Goal: Task Accomplishment & Management: Manage account settings

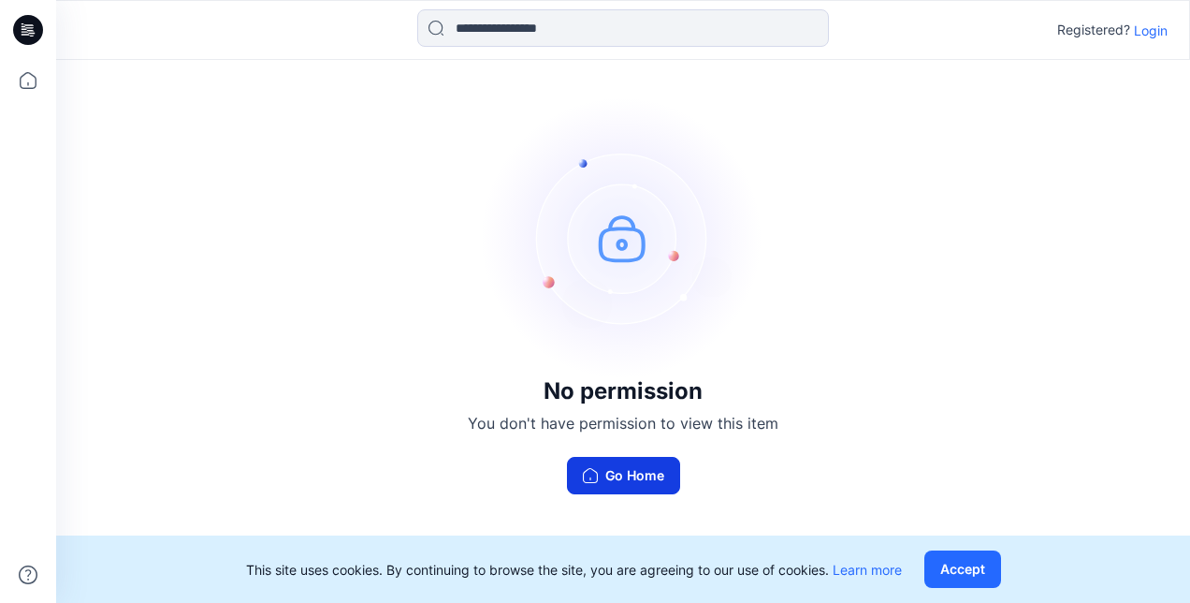
click at [615, 478] on button "Go Home" at bounding box center [623, 475] width 113 height 37
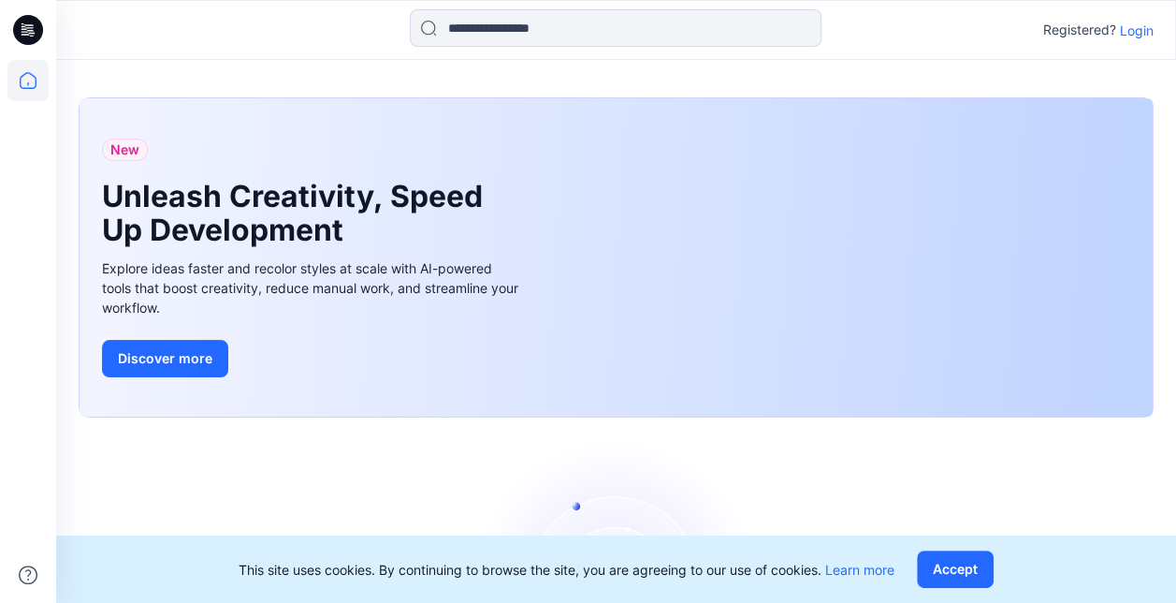
click at [23, 30] on icon at bounding box center [28, 30] width 30 height 30
click at [24, 78] on icon at bounding box center [27, 80] width 41 height 41
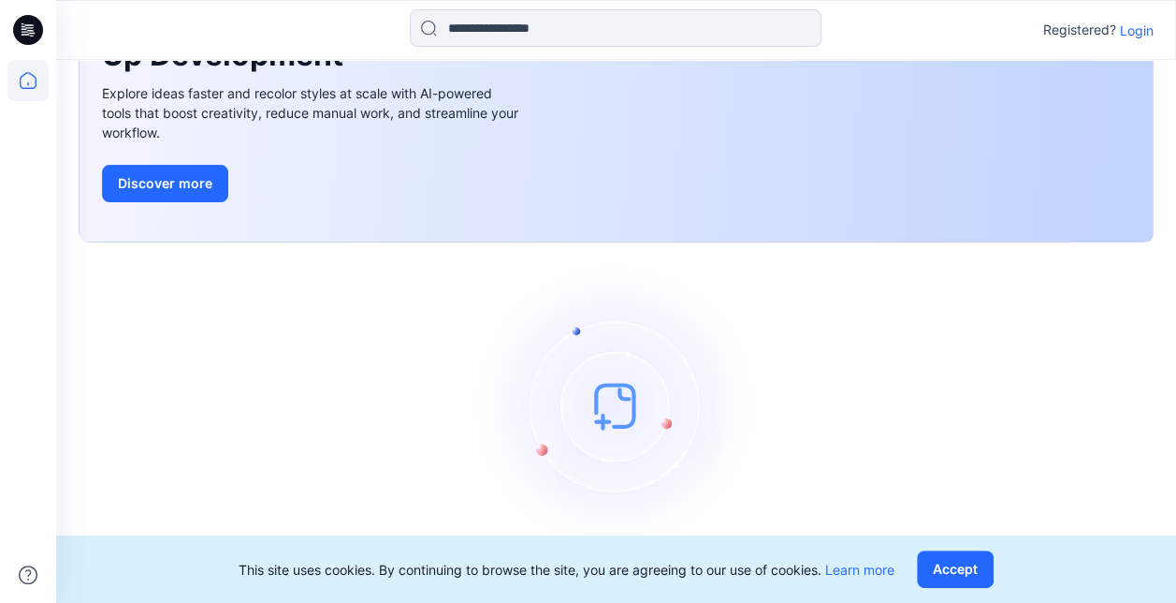
scroll to position [196, 0]
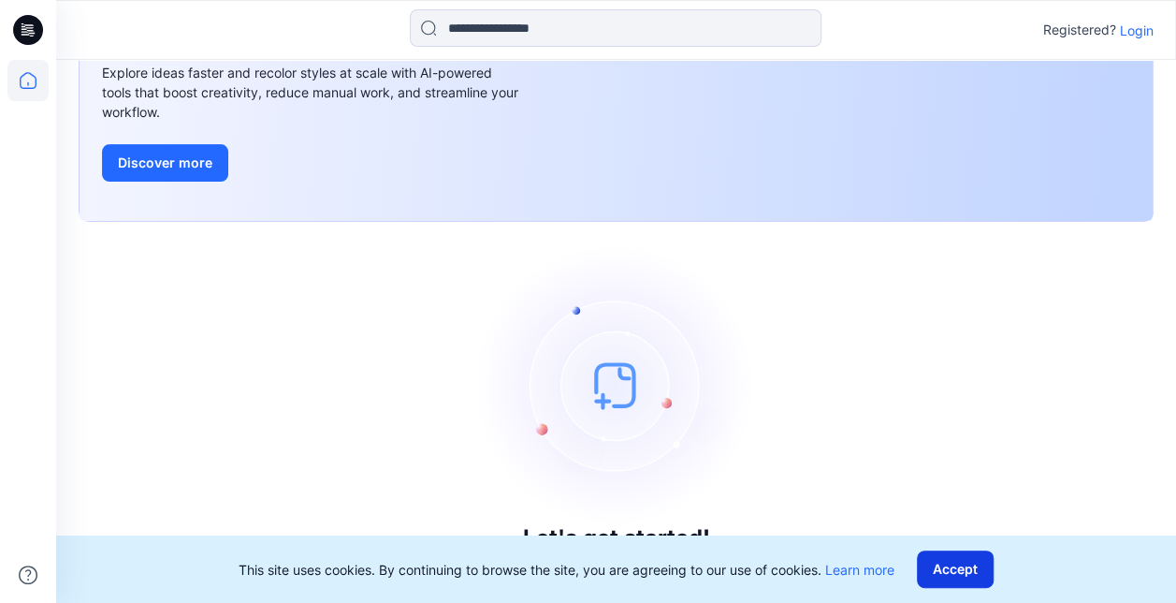
click at [979, 562] on button "Accept" at bounding box center [955, 568] width 77 height 37
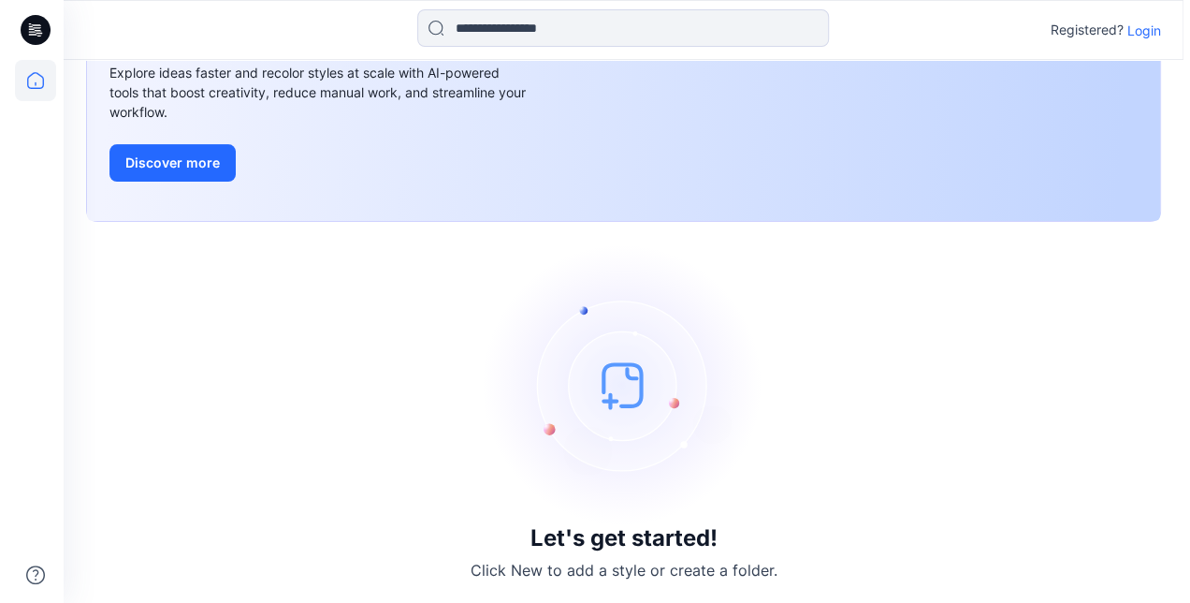
scroll to position [0, 0]
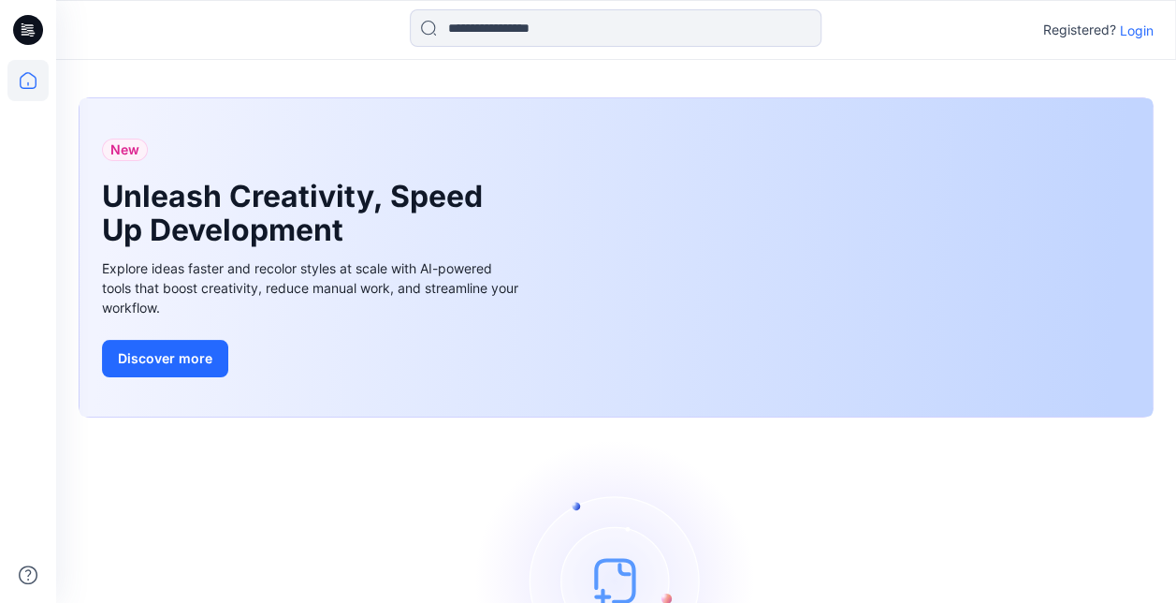
click at [1140, 29] on p "Login" at bounding box center [1137, 31] width 34 height 20
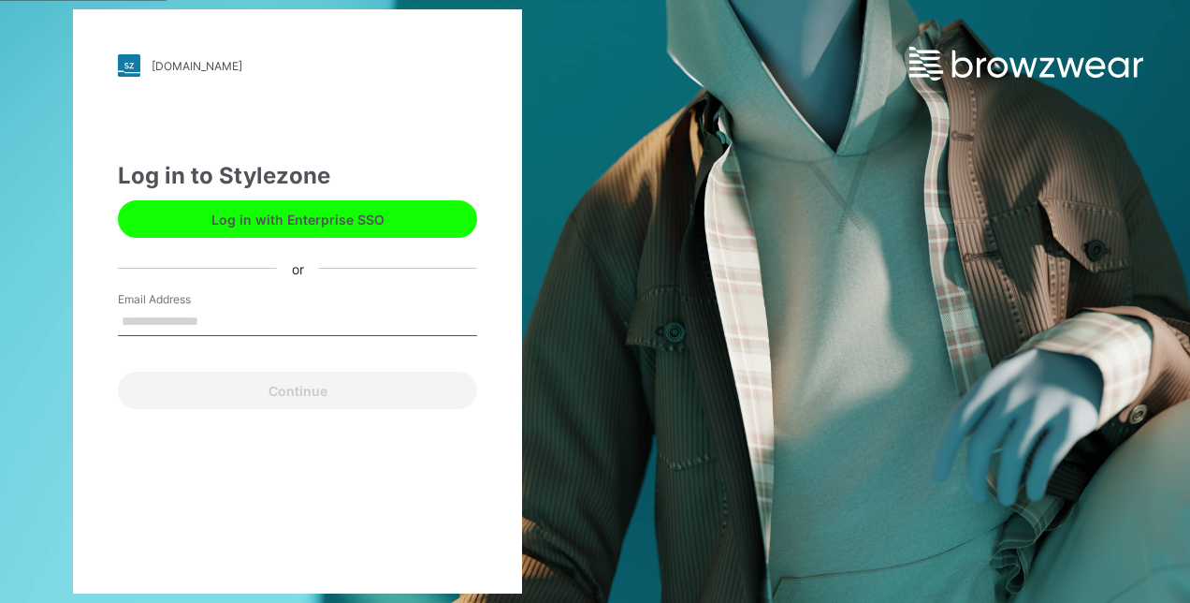
click at [211, 326] on input "Email Address" at bounding box center [297, 322] width 359 height 28
type input "**********"
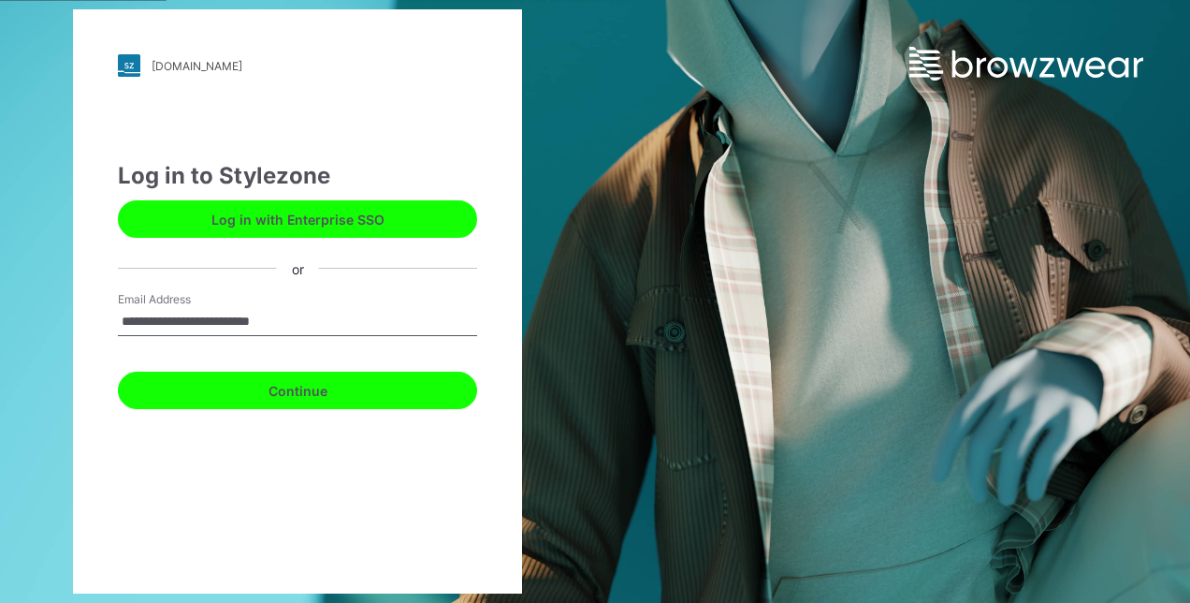
click at [294, 397] on button "Continue" at bounding box center [297, 389] width 359 height 37
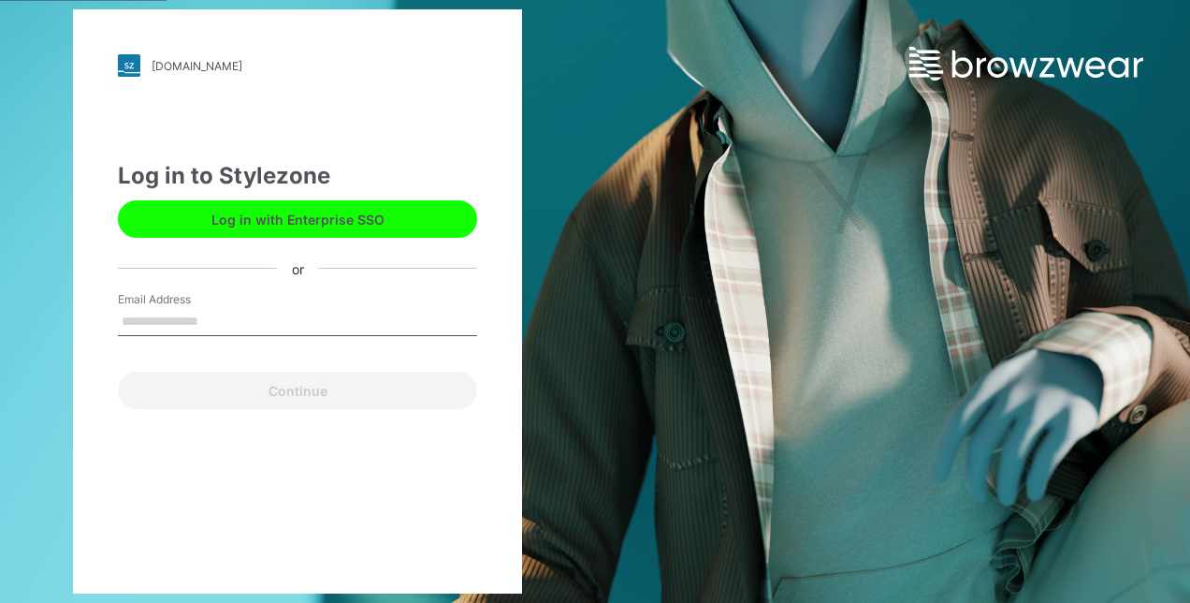
click at [325, 232] on button "Log in with Enterprise SSO" at bounding box center [297, 218] width 359 height 37
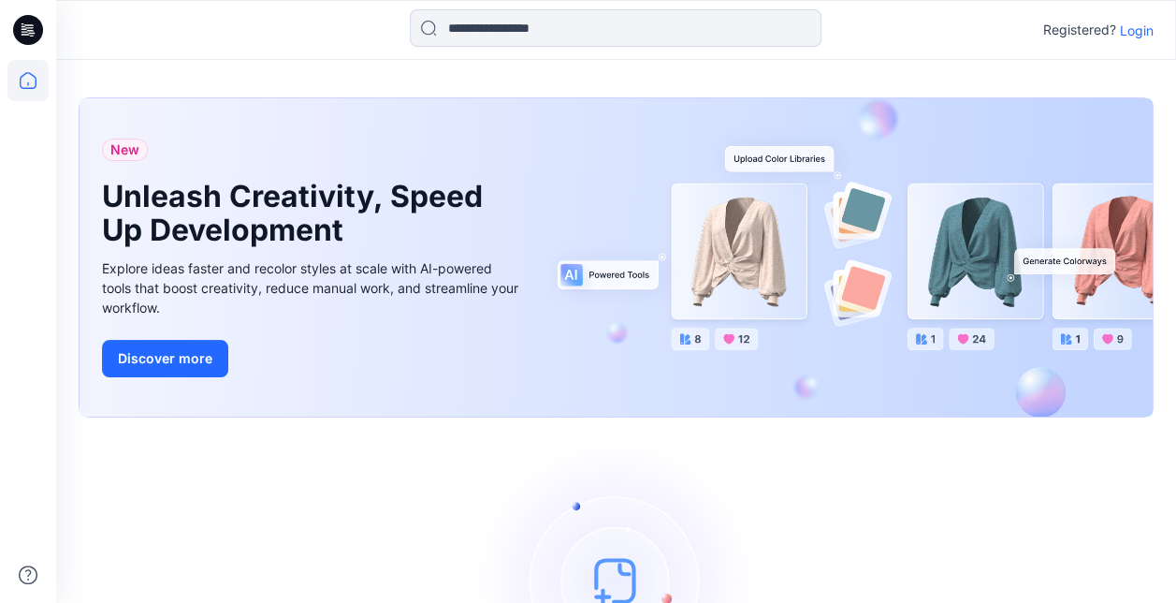
click at [1140, 28] on p "Login" at bounding box center [1137, 31] width 34 height 20
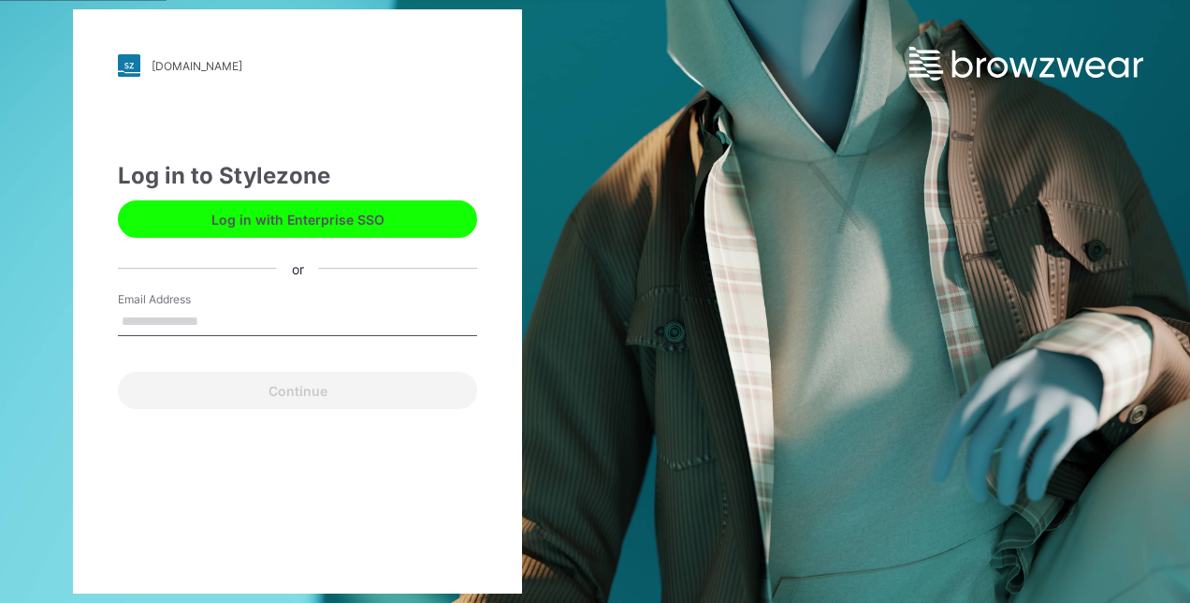
click at [236, 329] on input "Email Address" at bounding box center [297, 322] width 359 height 28
type input "**********"
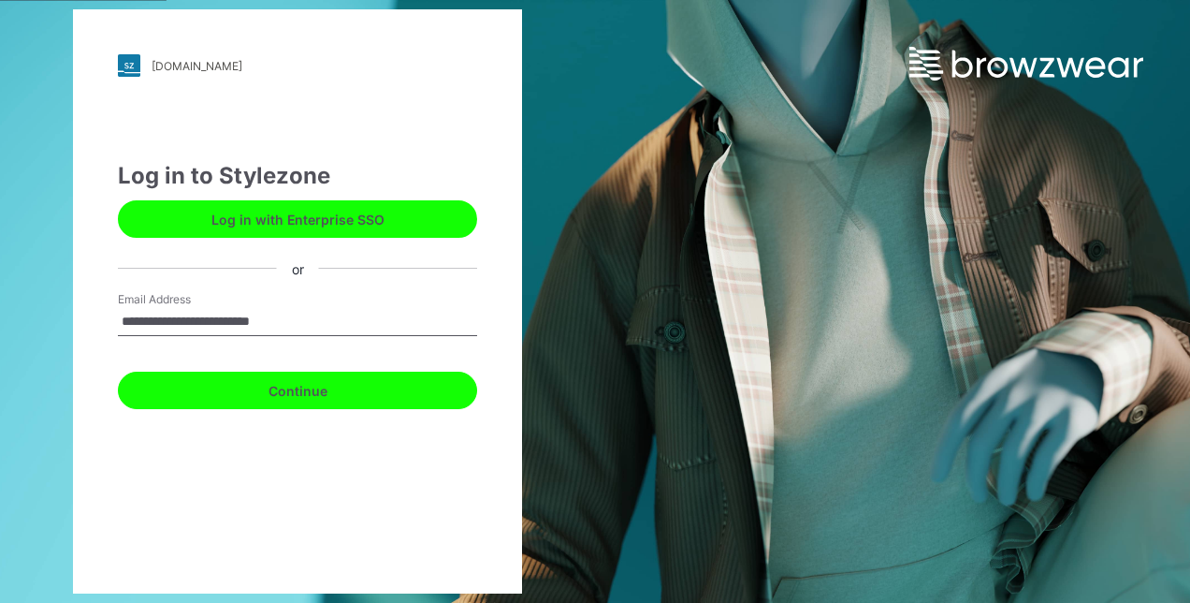
click at [298, 398] on button "Continue" at bounding box center [297, 389] width 359 height 37
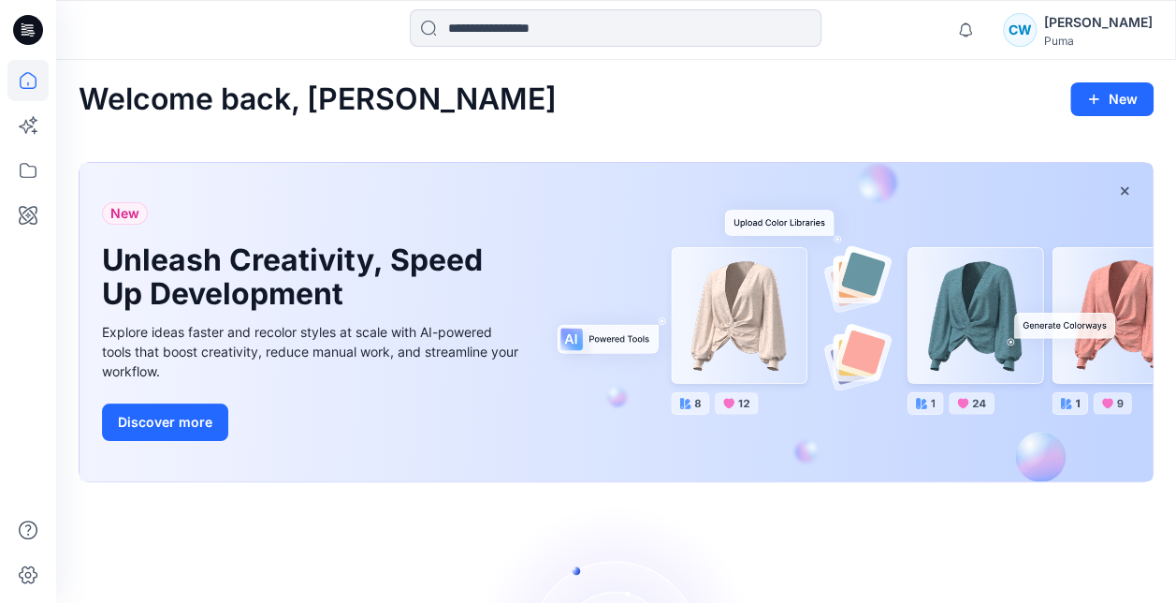
scroll to position [260, 0]
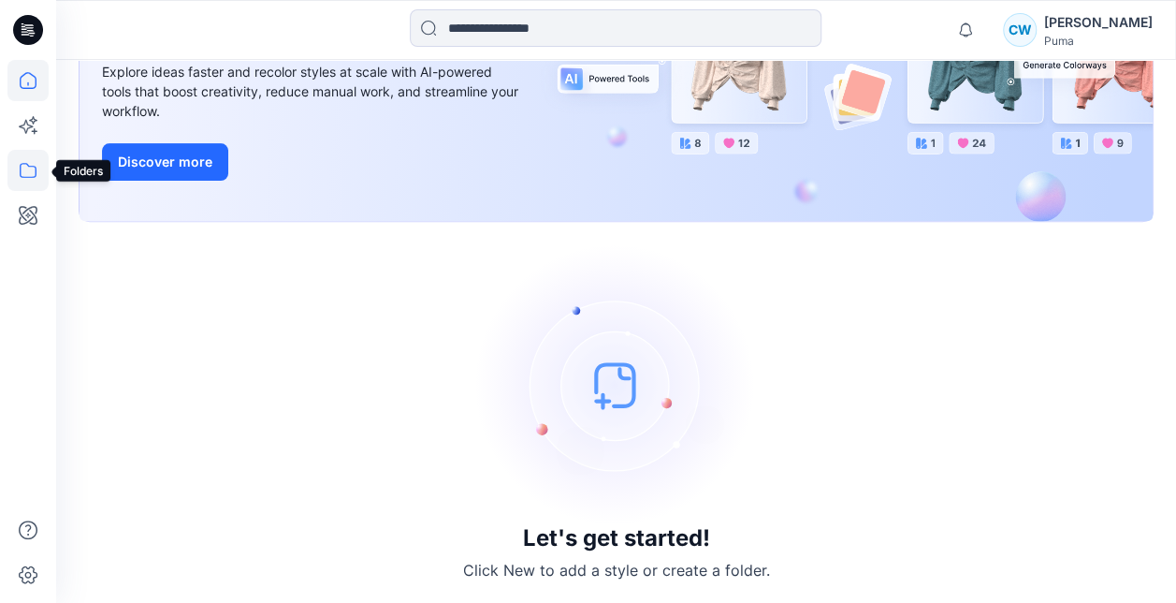
click at [26, 183] on icon at bounding box center [27, 170] width 41 height 41
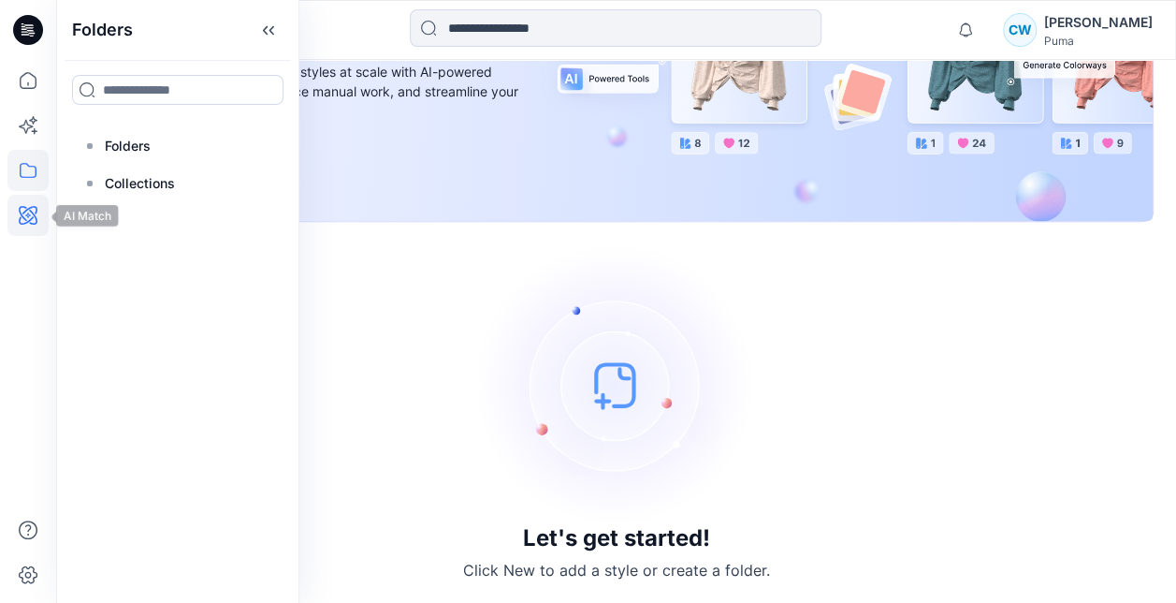
click at [27, 229] on icon at bounding box center [27, 215] width 41 height 41
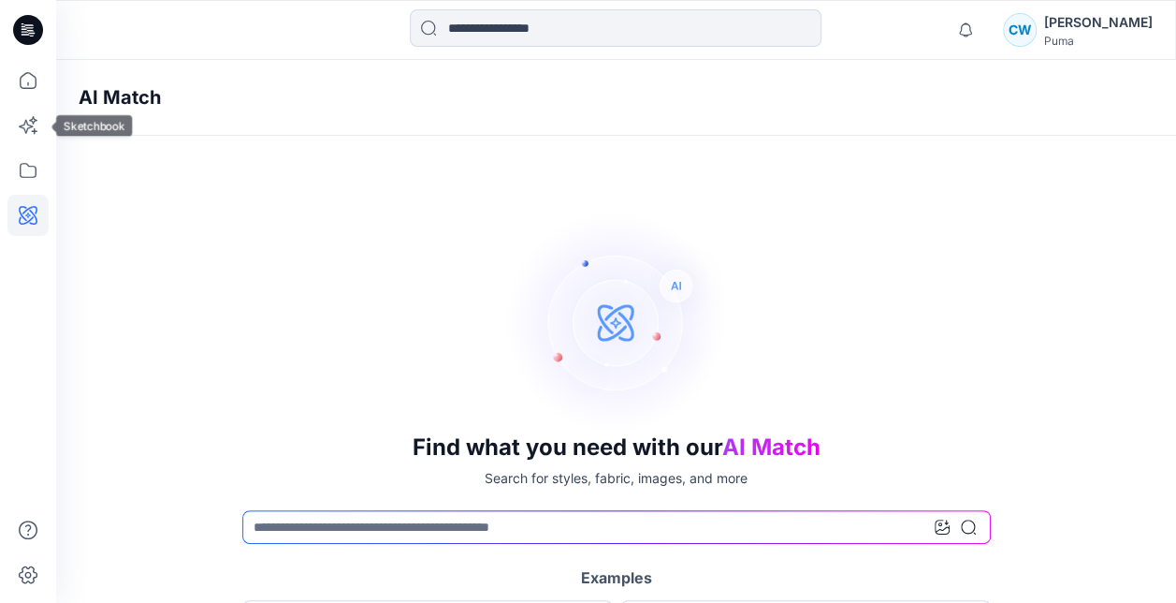
click at [16, 104] on div at bounding box center [27, 331] width 41 height 543
click at [25, 128] on icon at bounding box center [27, 125] width 41 height 41
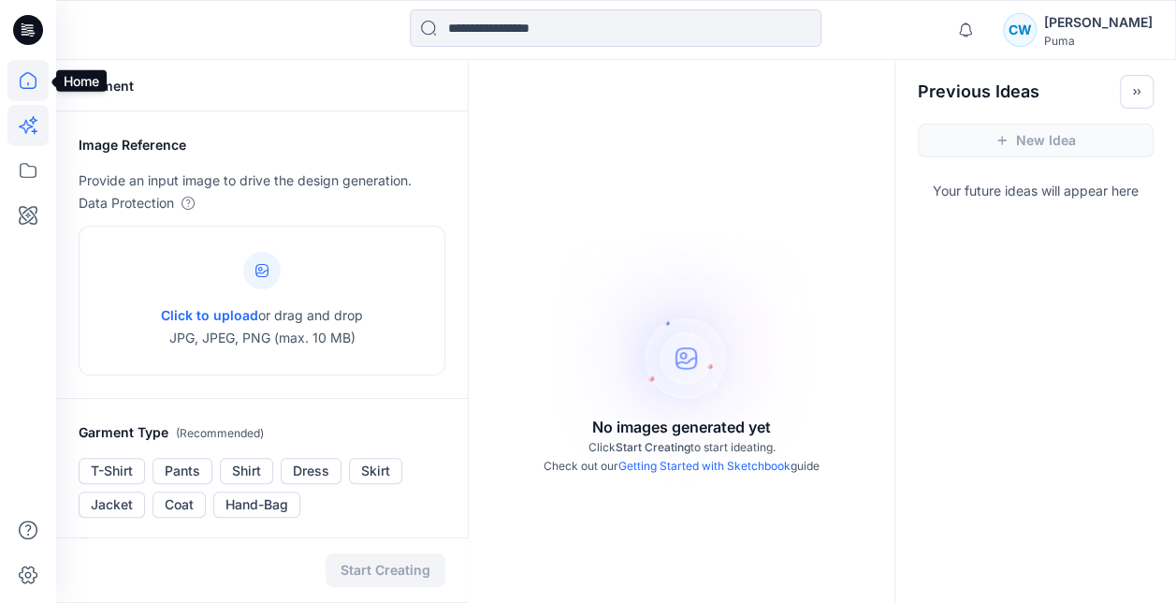
click at [28, 91] on icon at bounding box center [27, 80] width 41 height 41
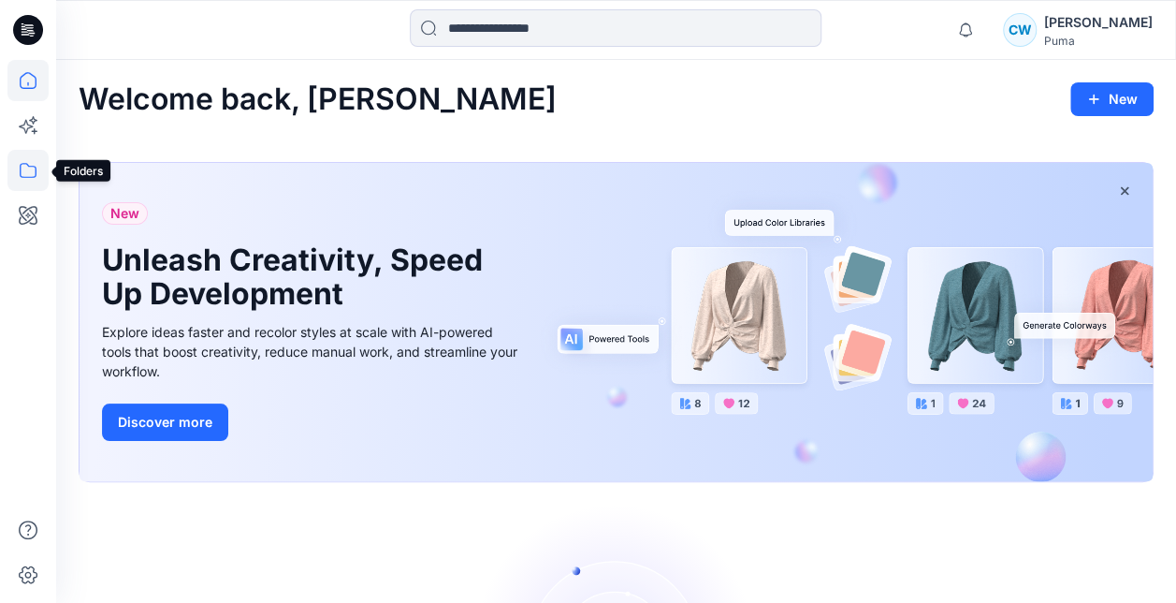
click at [23, 173] on icon at bounding box center [27, 170] width 41 height 41
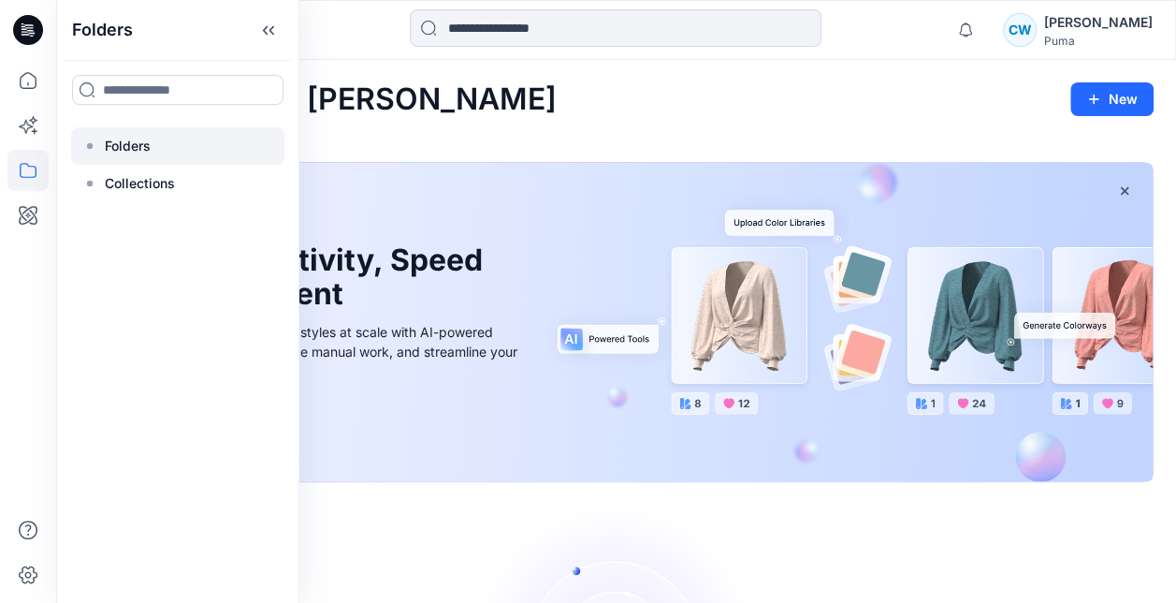
click at [127, 157] on div at bounding box center [177, 145] width 213 height 37
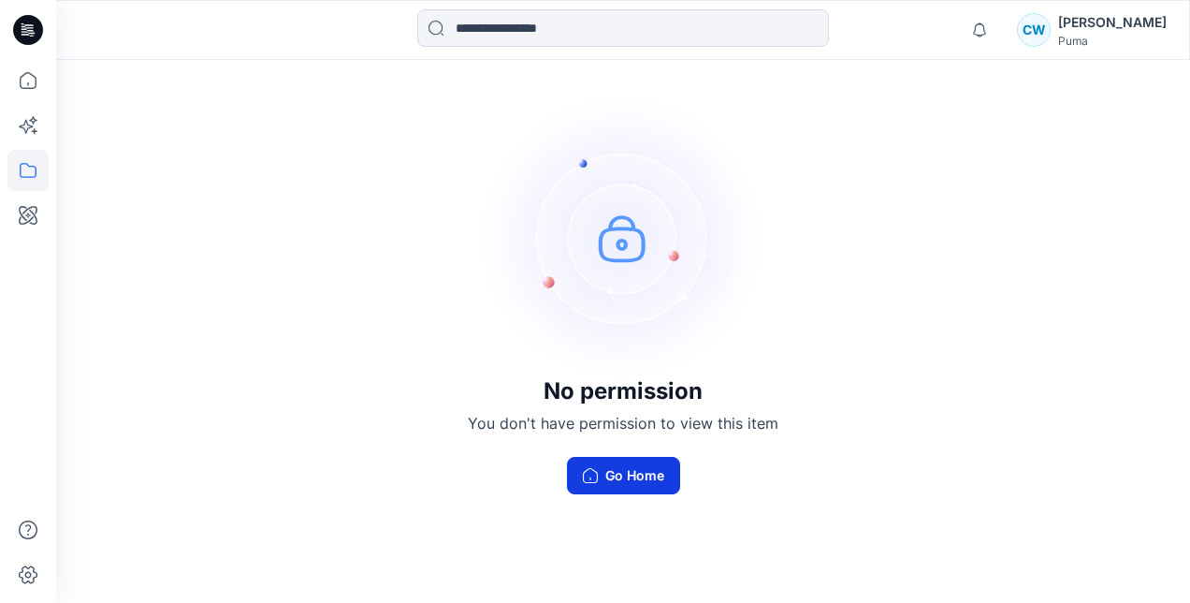
click at [632, 477] on button "Go Home" at bounding box center [623, 475] width 113 height 37
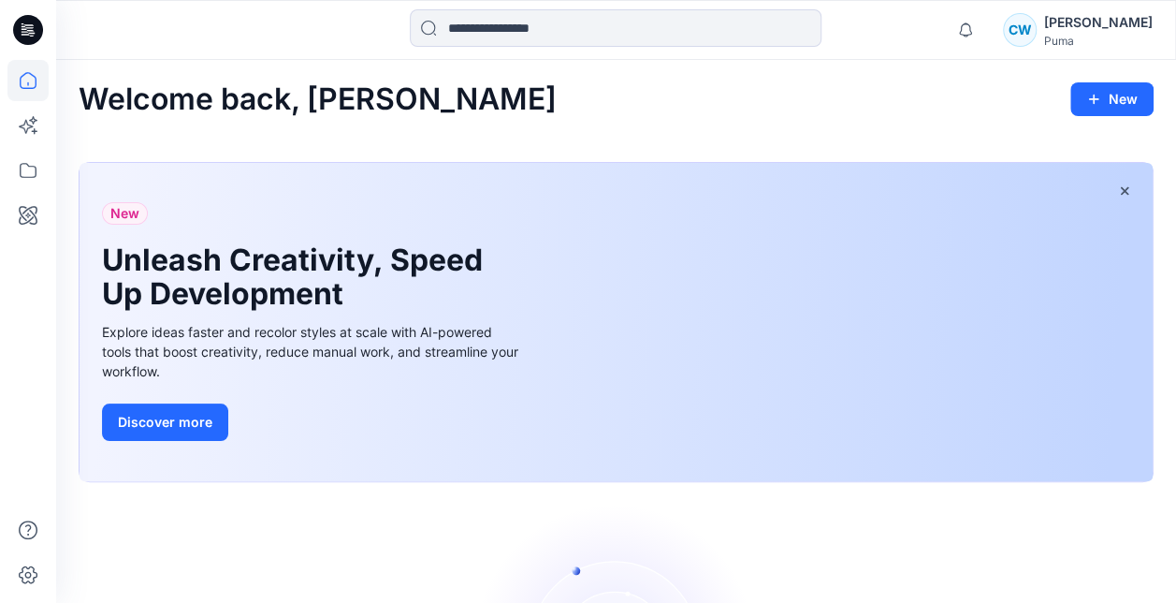
click at [28, 40] on icon at bounding box center [28, 30] width 30 height 30
click at [26, 575] on icon at bounding box center [27, 574] width 41 height 41
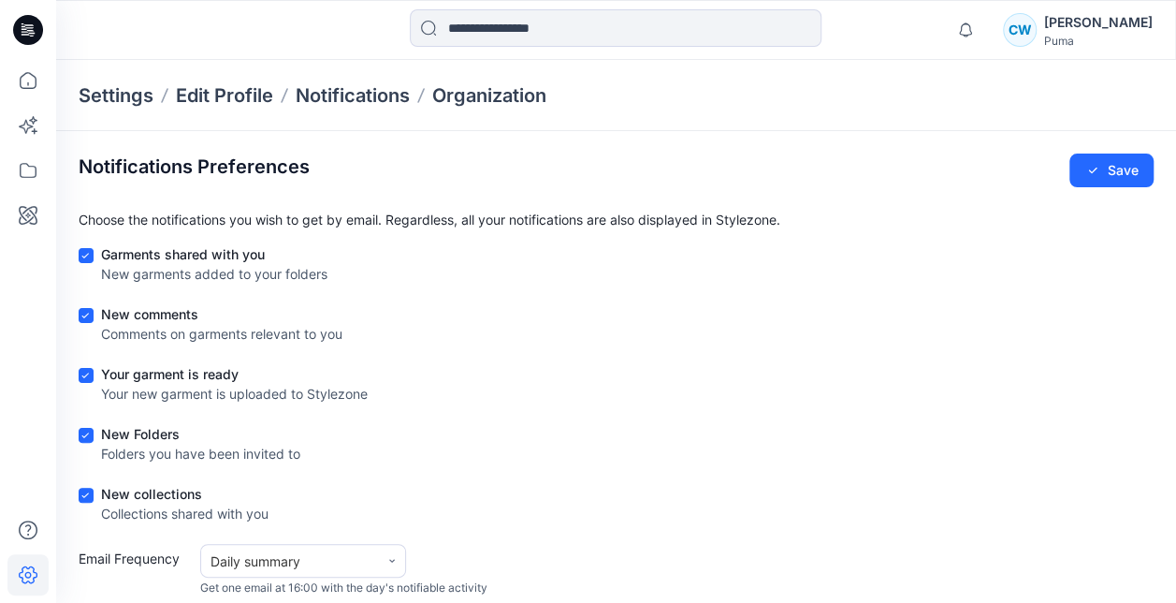
click at [19, 32] on icon at bounding box center [28, 30] width 30 height 30
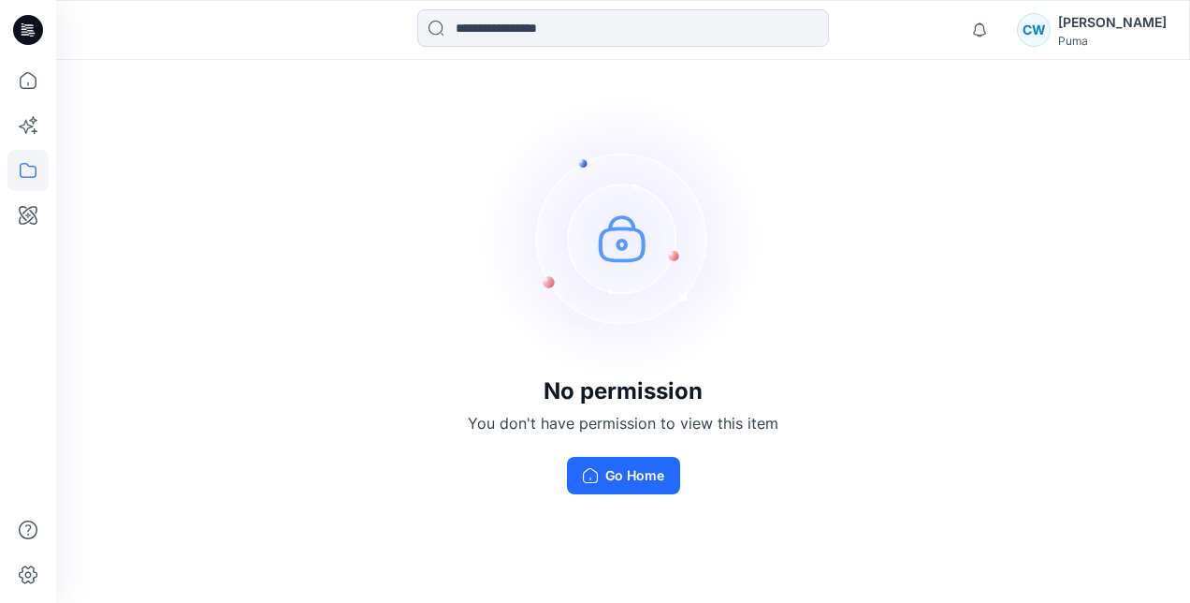
click at [650, 218] on img at bounding box center [623, 237] width 281 height 281
drag, startPoint x: 644, startPoint y: 223, endPoint x: 610, endPoint y: 242, distance: 39.0
click at [610, 242] on img at bounding box center [623, 237] width 281 height 281
